Goal: Task Accomplishment & Management: Complete application form

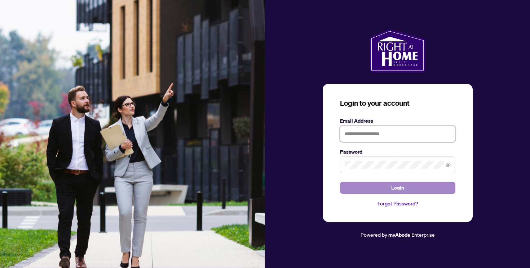
type input "**********"
click at [416, 187] on button "Login" at bounding box center [397, 188] width 115 height 12
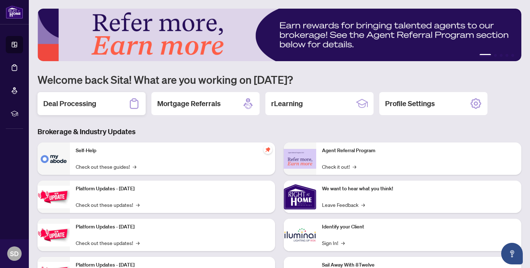
click at [114, 105] on div "Deal Processing" at bounding box center [91, 103] width 108 height 23
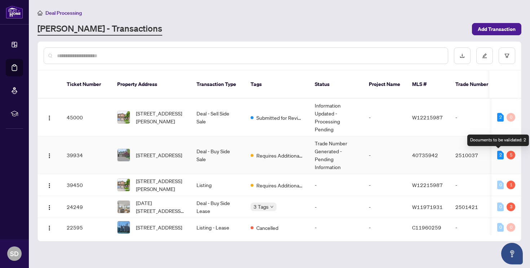
click at [500, 157] on div "2" at bounding box center [500, 155] width 6 height 9
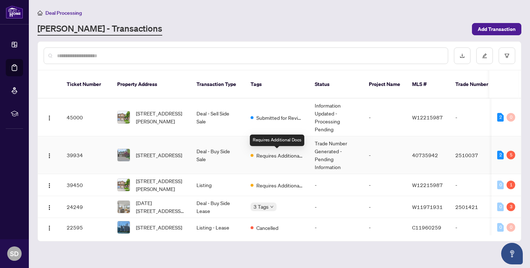
click at [262, 155] on span "Requires Additional Docs" at bounding box center [279, 156] width 47 height 8
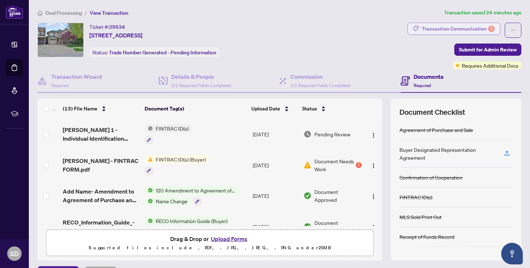
click at [474, 29] on div "Transaction Communication 5" at bounding box center [458, 29] width 73 height 12
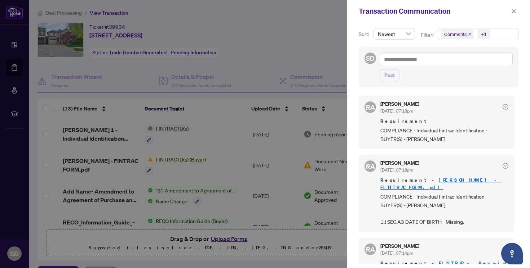
click at [262, 86] on div at bounding box center [265, 134] width 530 height 268
click at [513, 10] on icon "close" at bounding box center [513, 11] width 5 height 5
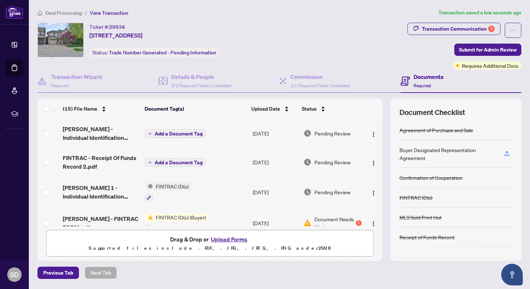
click at [176, 134] on span "Add a Document Tag" at bounding box center [179, 133] width 48 height 5
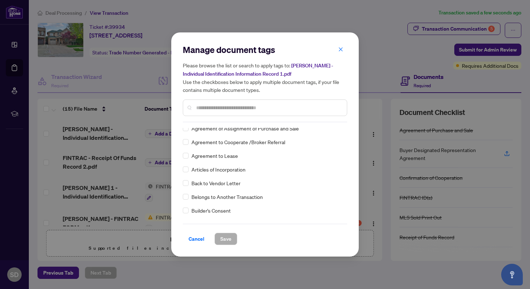
scroll to position [162, 0]
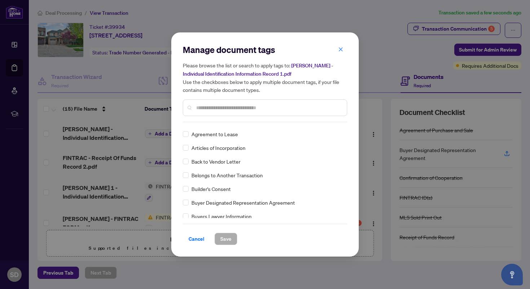
click at [223, 106] on input "text" at bounding box center [268, 108] width 145 height 8
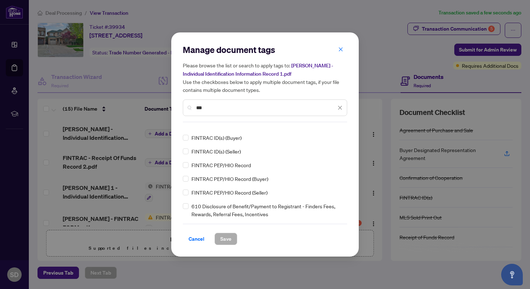
scroll to position [0, 0]
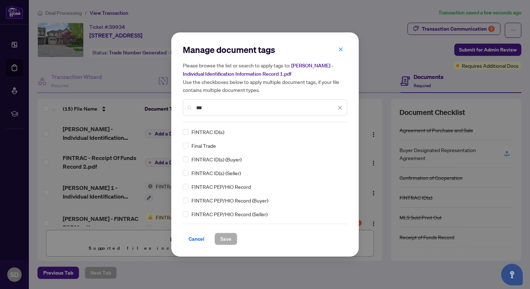
type input "***"
click at [222, 243] on span "Save" at bounding box center [225, 239] width 11 height 12
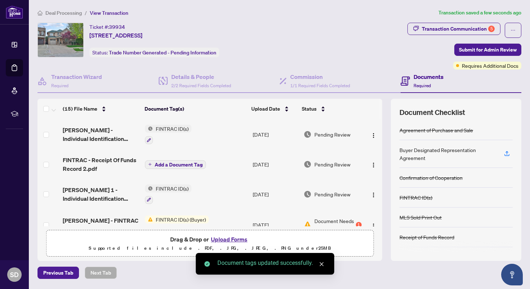
click at [161, 163] on span "Add a Document Tag" at bounding box center [179, 164] width 48 height 5
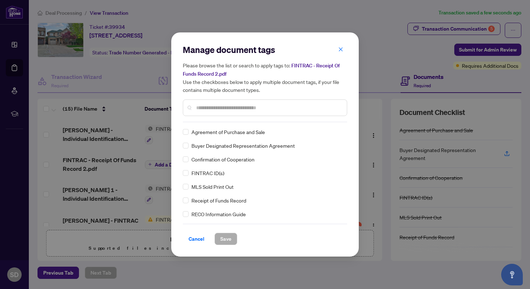
click at [218, 112] on div at bounding box center [265, 107] width 164 height 17
click at [218, 107] on input "text" at bounding box center [268, 108] width 145 height 8
type input "***"
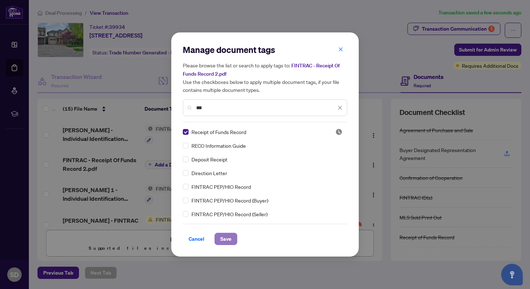
click at [223, 241] on span "Save" at bounding box center [225, 239] width 11 height 12
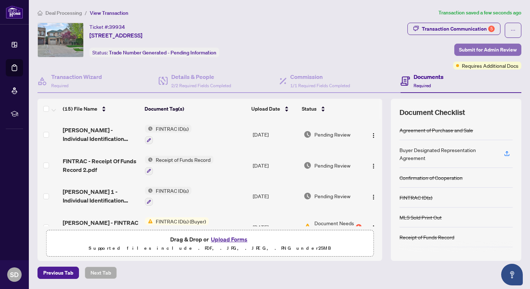
click at [485, 48] on span "Submit for Admin Review" at bounding box center [488, 50] width 58 height 12
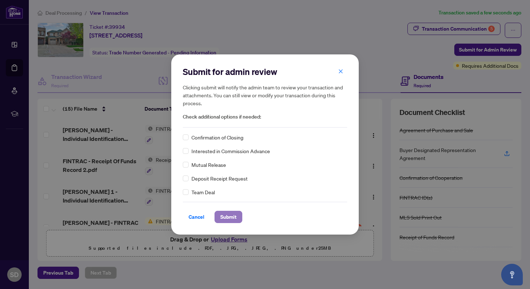
click at [224, 217] on span "Submit" at bounding box center [228, 217] width 16 height 12
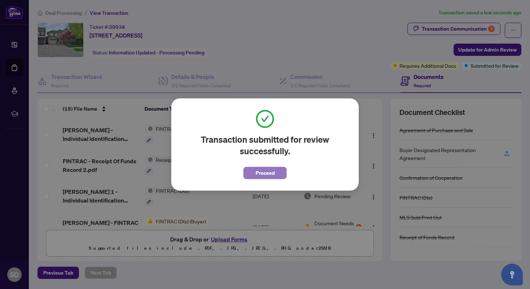
click at [271, 172] on span "Proceed" at bounding box center [264, 173] width 19 height 12
